Goal: Use online tool/utility: Utilize a website feature to perform a specific function

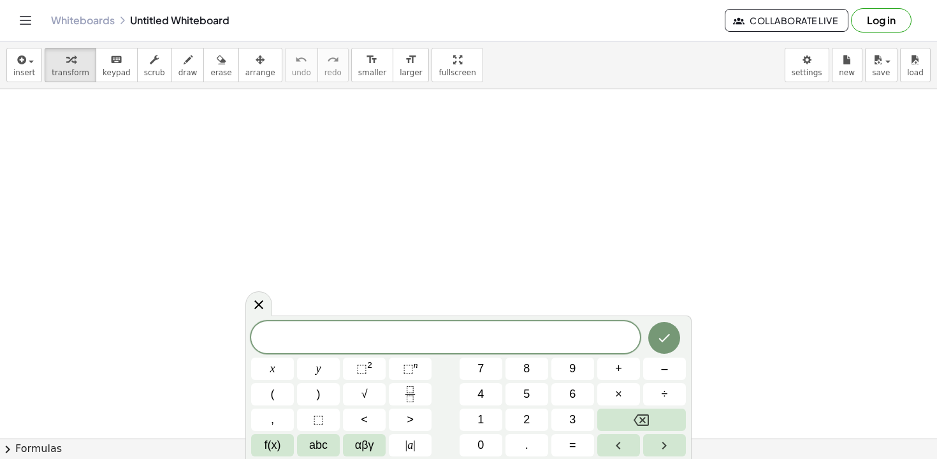
drag, startPoint x: 428, startPoint y: 133, endPoint x: 412, endPoint y: 196, distance: 64.5
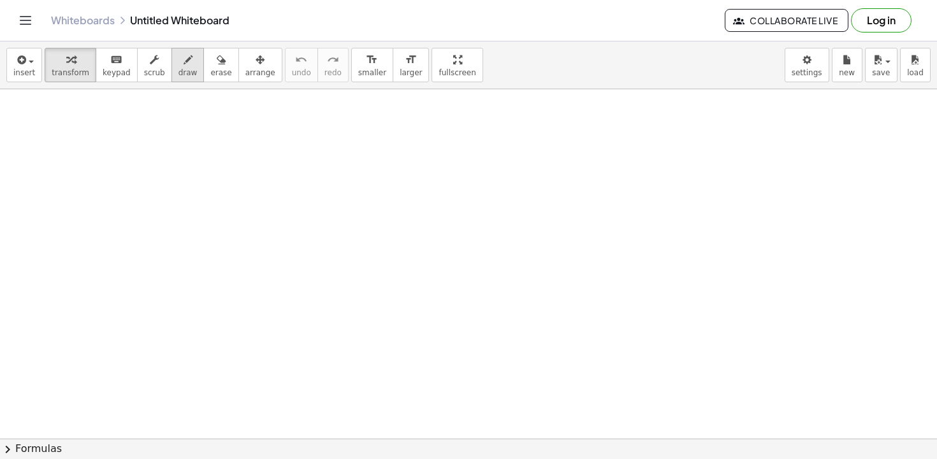
click at [184, 59] on icon "button" at bounding box center [188, 59] width 9 height 15
drag, startPoint x: 426, startPoint y: 134, endPoint x: 423, endPoint y: 208, distance: 73.3
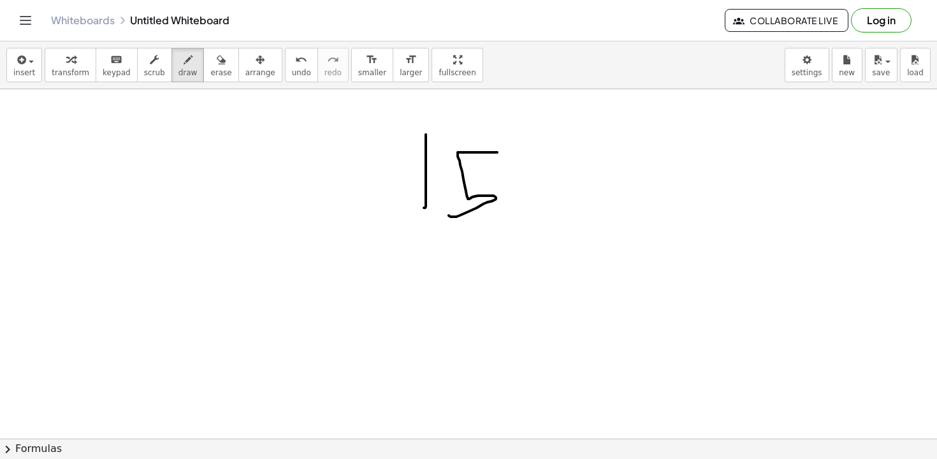
drag, startPoint x: 497, startPoint y: 152, endPoint x: 448, endPoint y: 214, distance: 78.4
drag, startPoint x: 376, startPoint y: 211, endPoint x: 389, endPoint y: 254, distance: 45.4
drag, startPoint x: 422, startPoint y: 222, endPoint x: 360, endPoint y: 244, distance: 65.5
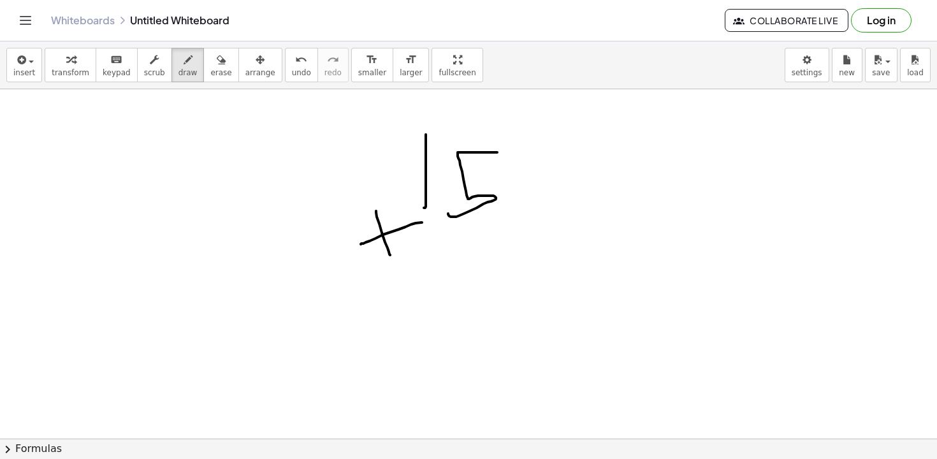
drag, startPoint x: 419, startPoint y: 229, endPoint x: 419, endPoint y: 254, distance: 24.9
drag, startPoint x: 481, startPoint y: 231, endPoint x: 442, endPoint y: 260, distance: 48.8
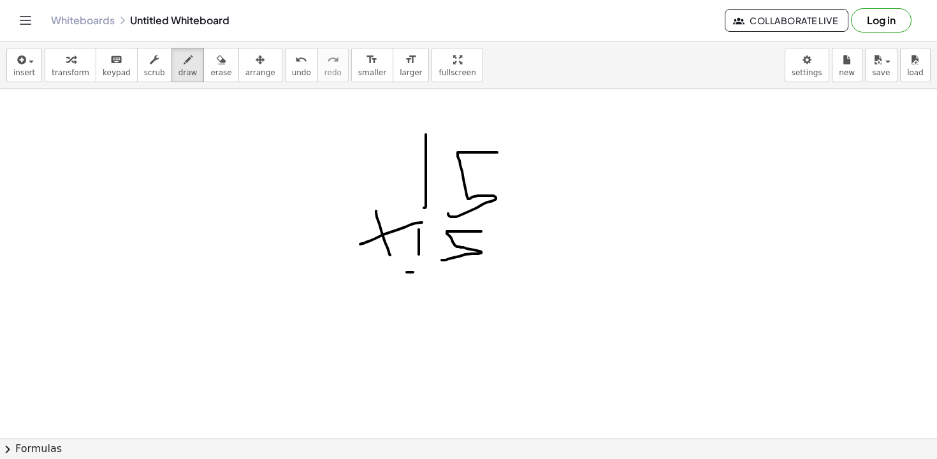
drag, startPoint x: 407, startPoint y: 272, endPoint x: 504, endPoint y: 275, distance: 97.6
drag, startPoint x: 493, startPoint y: 293, endPoint x: 466, endPoint y: 330, distance: 46.0
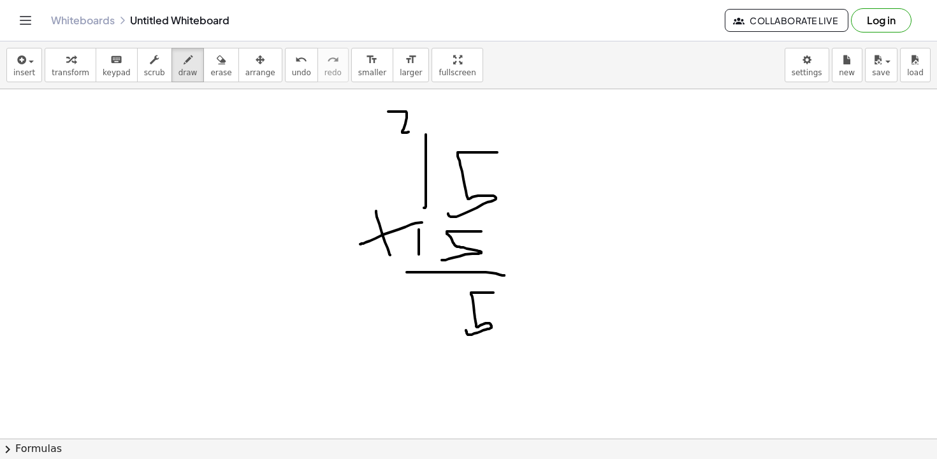
drag, startPoint x: 388, startPoint y: 112, endPoint x: 417, endPoint y: 130, distance: 34.7
drag, startPoint x: 435, startPoint y: 343, endPoint x: 404, endPoint y: 291, distance: 60.6
drag, startPoint x: 389, startPoint y: 363, endPoint x: 414, endPoint y: 363, distance: 25.5
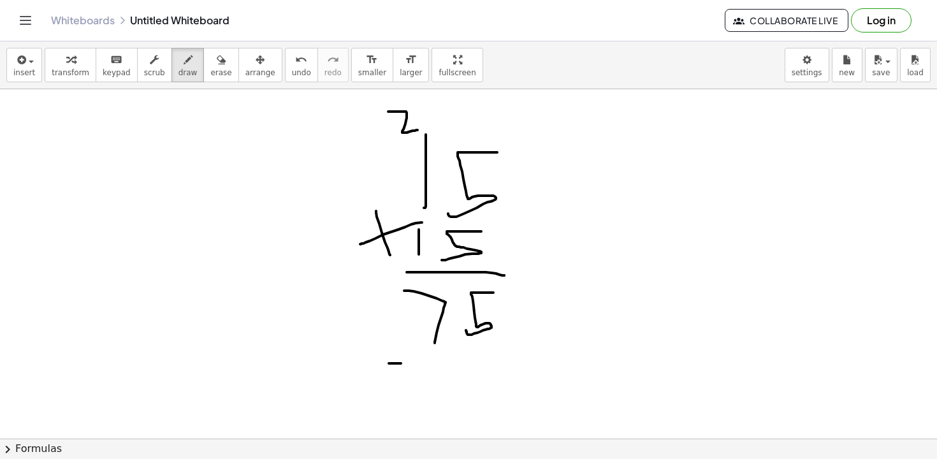
drag, startPoint x: 408, startPoint y: 350, endPoint x: 408, endPoint y: 389, distance: 38.9
drag, startPoint x: 488, startPoint y: 357, endPoint x: 496, endPoint y: 353, distance: 9.1
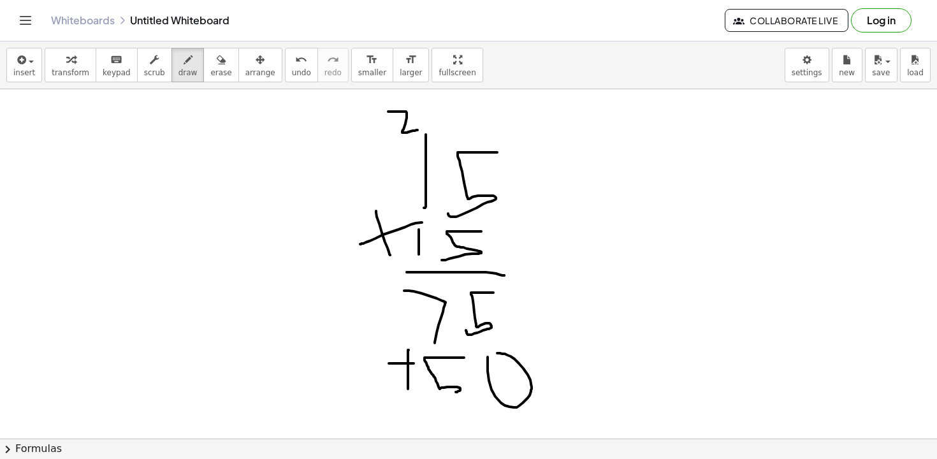
drag, startPoint x: 464, startPoint y: 358, endPoint x: 438, endPoint y: 394, distance: 44.8
drag, startPoint x: 416, startPoint y: 349, endPoint x: 416, endPoint y: 396, distance: 47.8
drag, startPoint x: 529, startPoint y: 414, endPoint x: 479, endPoint y: 440, distance: 56.4
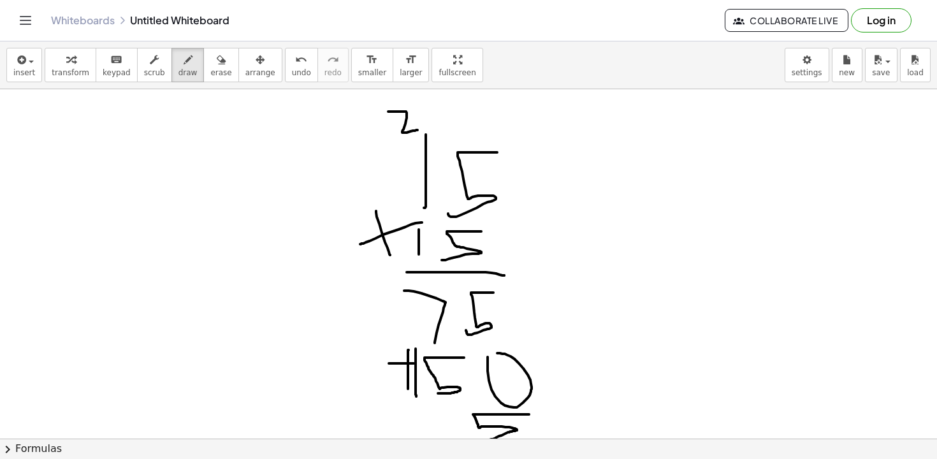
click at [479, 440] on div "insert select one: Math Expression Function Text Youtube Video Graphing Geometr…" at bounding box center [468, 249] width 937 height 417
drag, startPoint x: 433, startPoint y: 416, endPoint x: 480, endPoint y: 421, distance: 46.7
drag, startPoint x: 409, startPoint y: 327, endPoint x: 409, endPoint y: 348, distance: 21.0
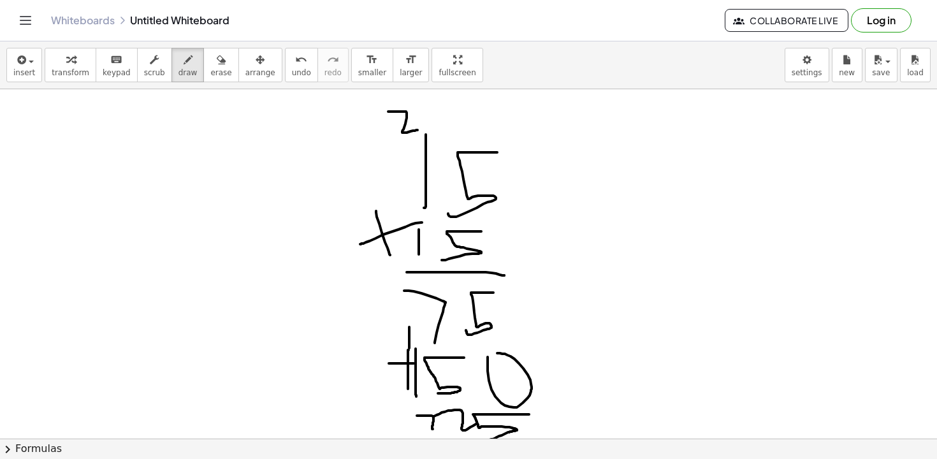
drag, startPoint x: 417, startPoint y: 416, endPoint x: 470, endPoint y: 428, distance: 54.4
drag, startPoint x: 666, startPoint y: 108, endPoint x: 662, endPoint y: 197, distance: 88.7
drag, startPoint x: 696, startPoint y: 185, endPoint x: 642, endPoint y: 138, distance: 71.3
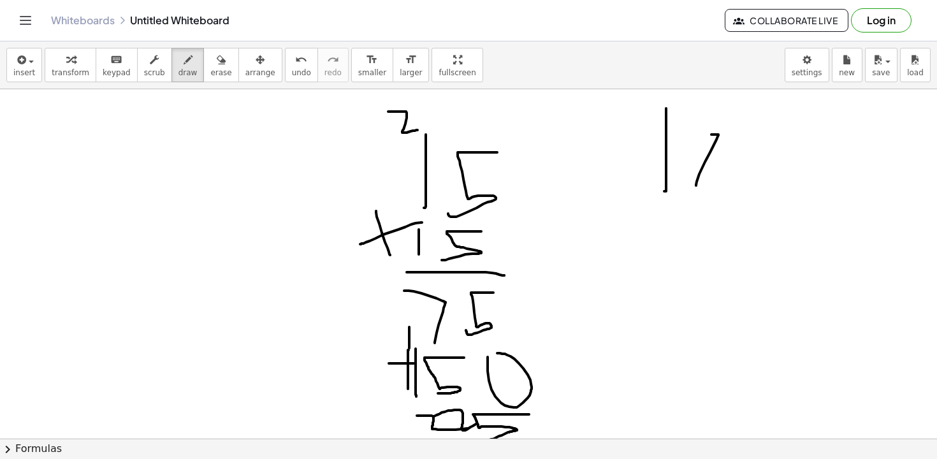
drag, startPoint x: 612, startPoint y: 180, endPoint x: 635, endPoint y: 280, distance: 102.5
drag, startPoint x: 652, startPoint y: 241, endPoint x: 601, endPoint y: 256, distance: 53.1
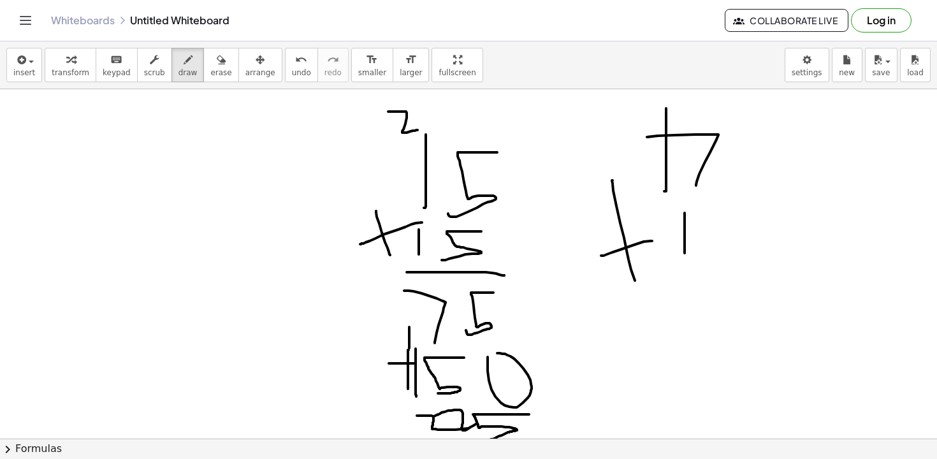
drag, startPoint x: 685, startPoint y: 213, endPoint x: 685, endPoint y: 252, distance: 38.9
drag, startPoint x: 716, startPoint y: 250, endPoint x: 680, endPoint y: 212, distance: 52.8
drag, startPoint x: 630, startPoint y: 287, endPoint x: 764, endPoint y: 283, distance: 133.9
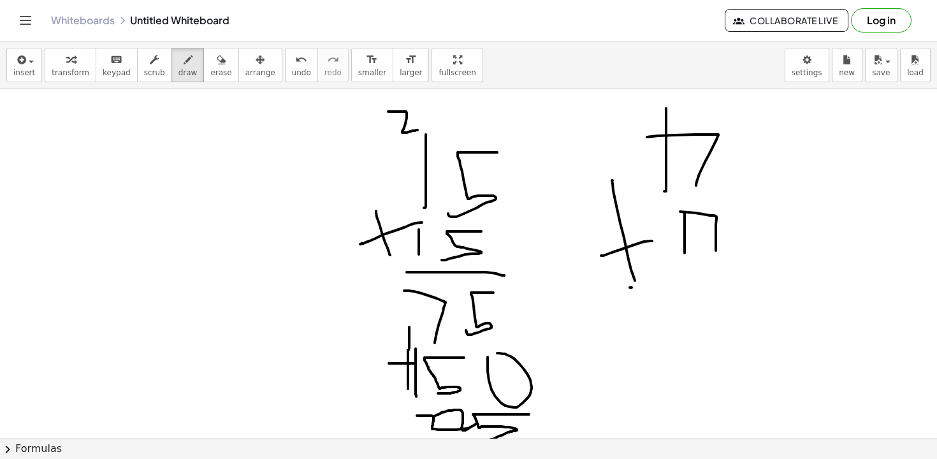
drag, startPoint x: 724, startPoint y: 335, endPoint x: 728, endPoint y: 310, distance: 25.1
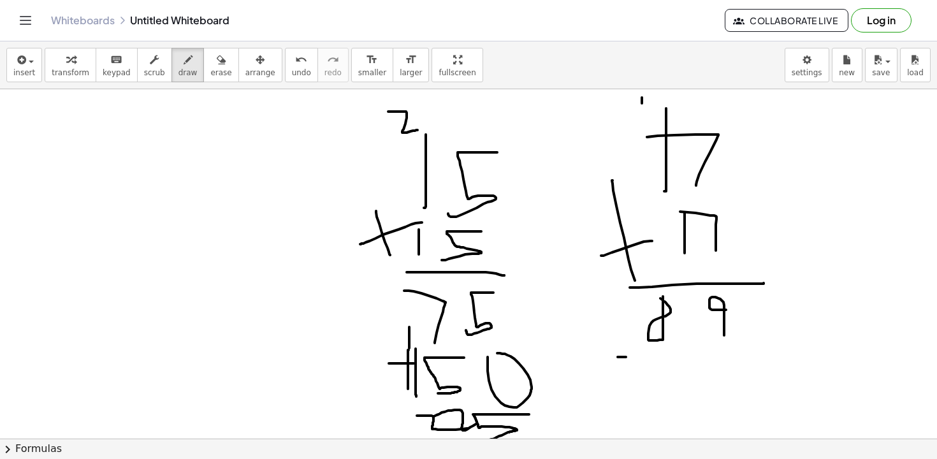
drag, startPoint x: 618, startPoint y: 357, endPoint x: 630, endPoint y: 357, distance: 12.1
drag, startPoint x: 625, startPoint y: 347, endPoint x: 625, endPoint y: 359, distance: 11.5
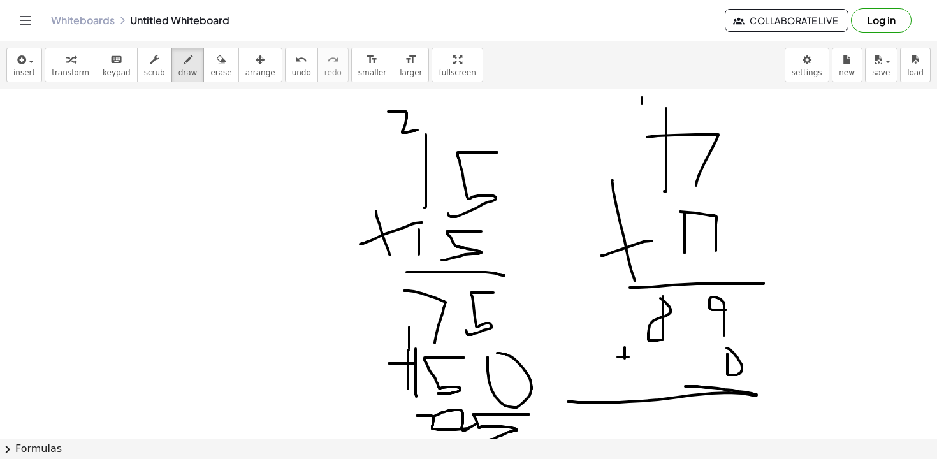
drag
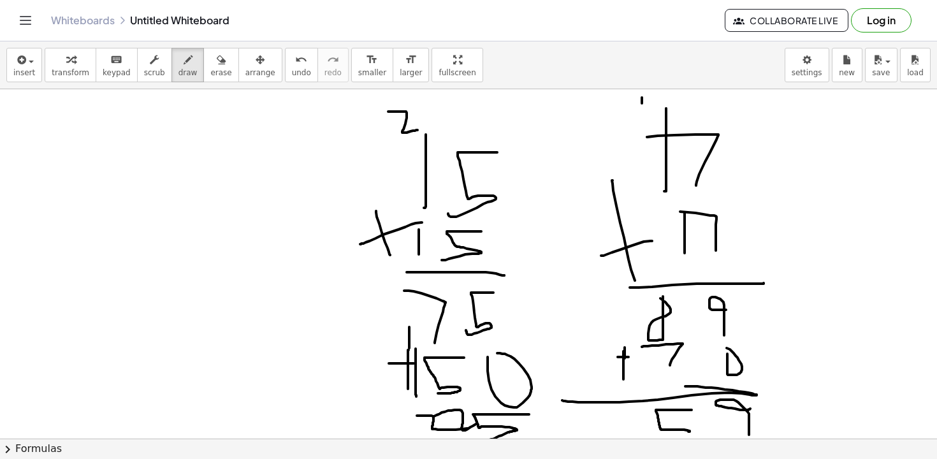
click at [649, 442] on div "insert select one: Math Expression Function Text Youtube Video Graphing Geometr…" at bounding box center [468, 249] width 937 height 417
click at [206, 78] on button "erase" at bounding box center [220, 65] width 35 height 34
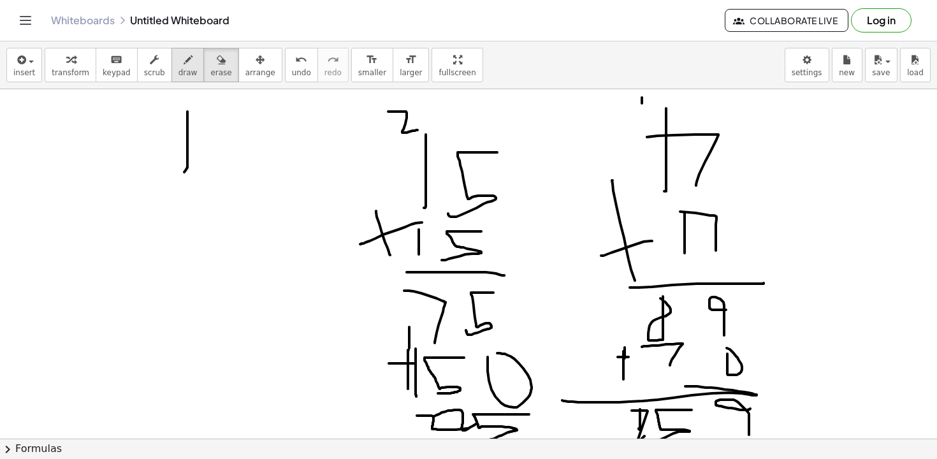
click at [178, 72] on span "draw" at bounding box center [187, 72] width 19 height 9
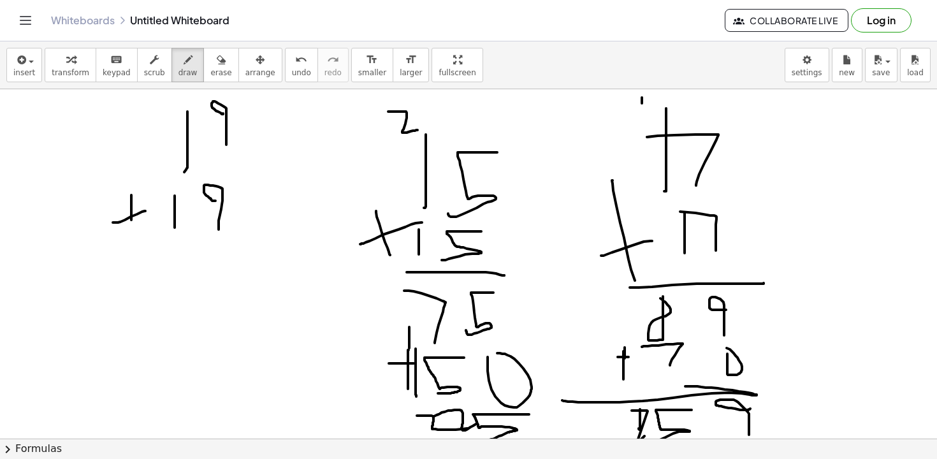
click at [149, 86] on div "insert select one: Math Expression Function Text Youtube Video Graphing Geometr…" at bounding box center [468, 65] width 937 height 48
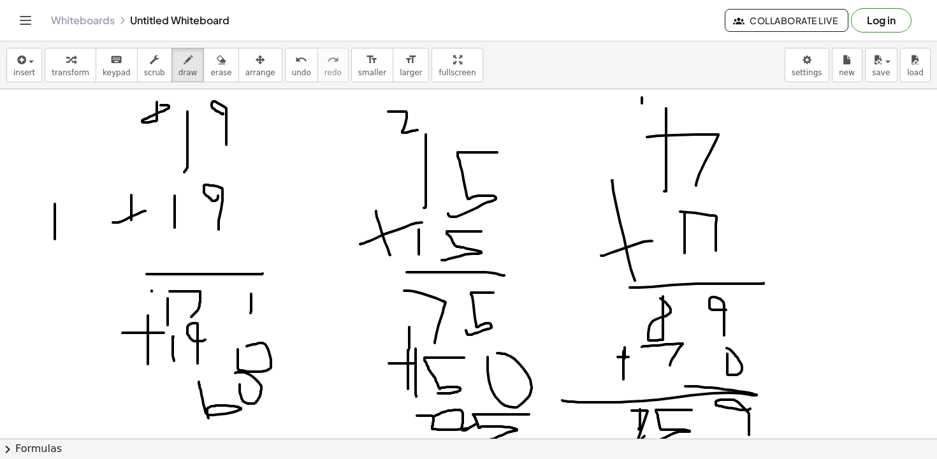
drag, startPoint x: 29, startPoint y: 265, endPoint x: 34, endPoint y: 271, distance: 7.7
